Goal: Answer question/provide support

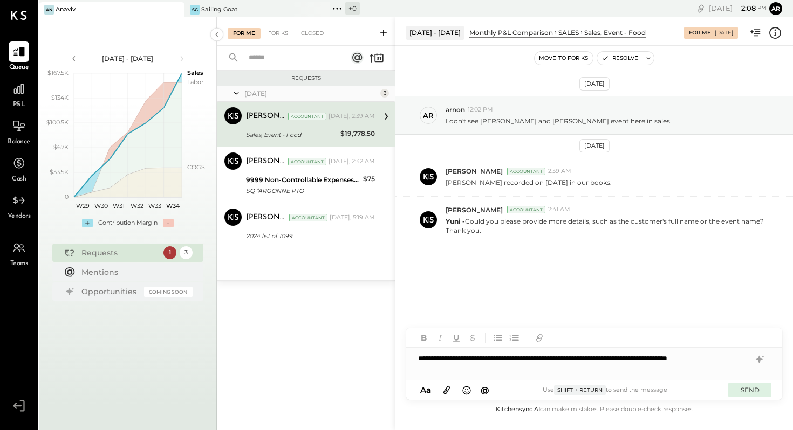
click at [751, 392] on button "SEND" at bounding box center [749, 390] width 43 height 15
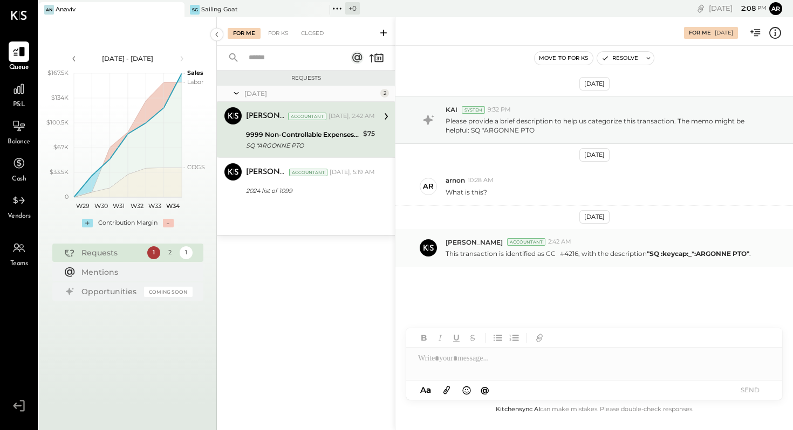
click at [603, 256] on p "This transaction is identified as CC # 4216, with the description "SQ :keycap:_…" at bounding box center [598, 254] width 305 height 10
click at [473, 361] on div at bounding box center [594, 364] width 376 height 32
click at [279, 31] on div "For KS" at bounding box center [278, 33] width 31 height 11
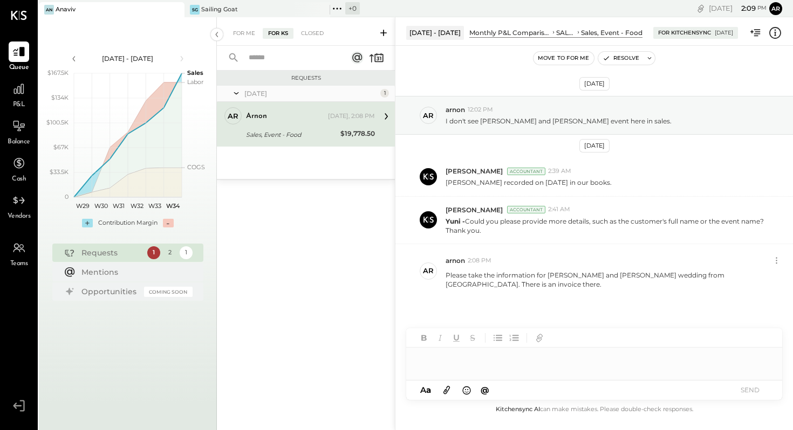
click at [485, 359] on div at bounding box center [594, 359] width 376 height 22
click at [746, 389] on button "SEND" at bounding box center [749, 390] width 43 height 15
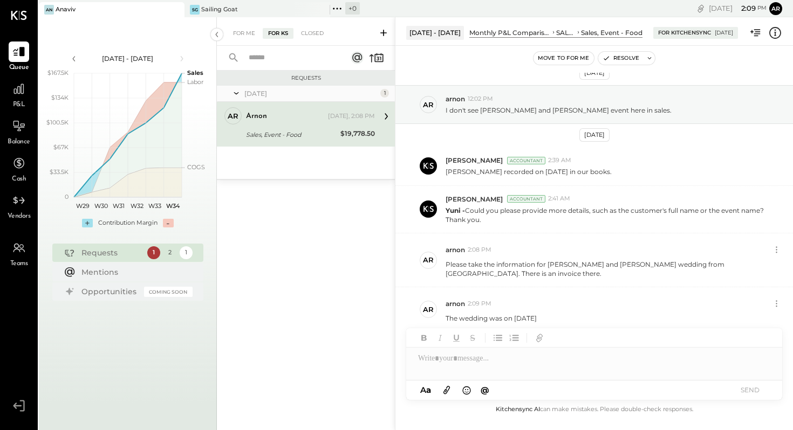
click at [384, 31] on icon at bounding box center [383, 33] width 6 height 6
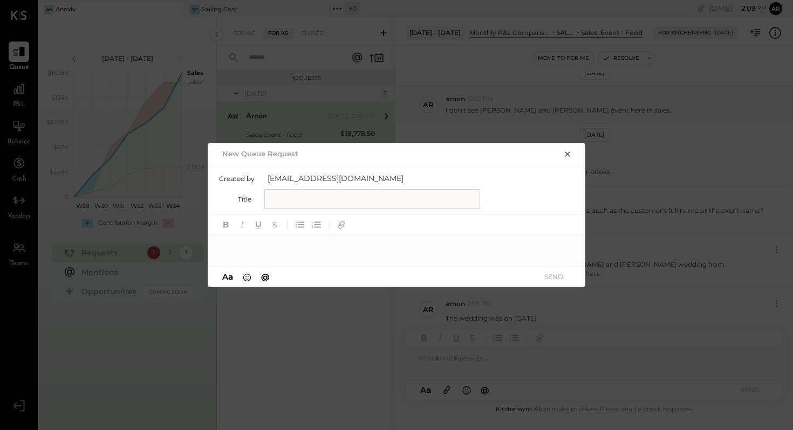
click at [348, 196] on input "text" at bounding box center [372, 198] width 216 height 19
type input "**********"
click at [339, 249] on div at bounding box center [397, 246] width 378 height 22
click at [550, 278] on button "SEND" at bounding box center [553, 277] width 43 height 15
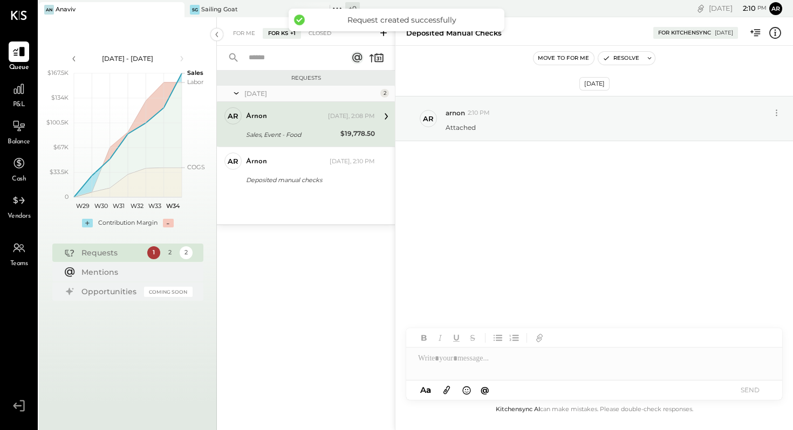
scroll to position [0, 0]
click at [487, 360] on div at bounding box center [594, 359] width 376 height 22
click at [446, 390] on icon at bounding box center [446, 391] width 6 height 8
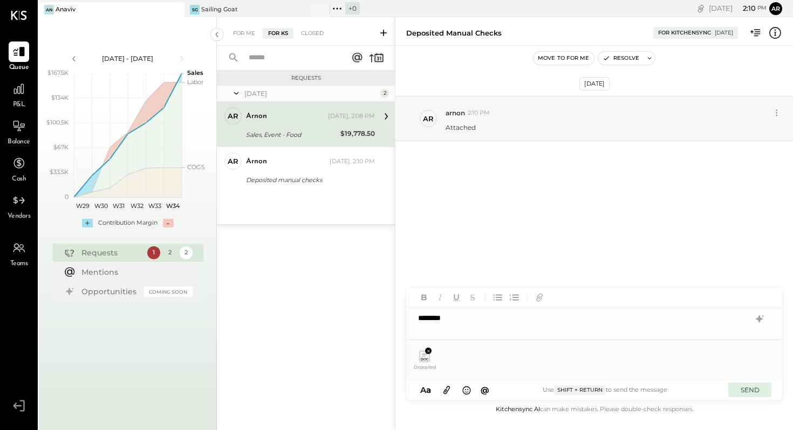
click at [754, 392] on button "SEND" at bounding box center [749, 390] width 43 height 15
